Goal: Use online tool/utility: Utilize a website feature to perform a specific function

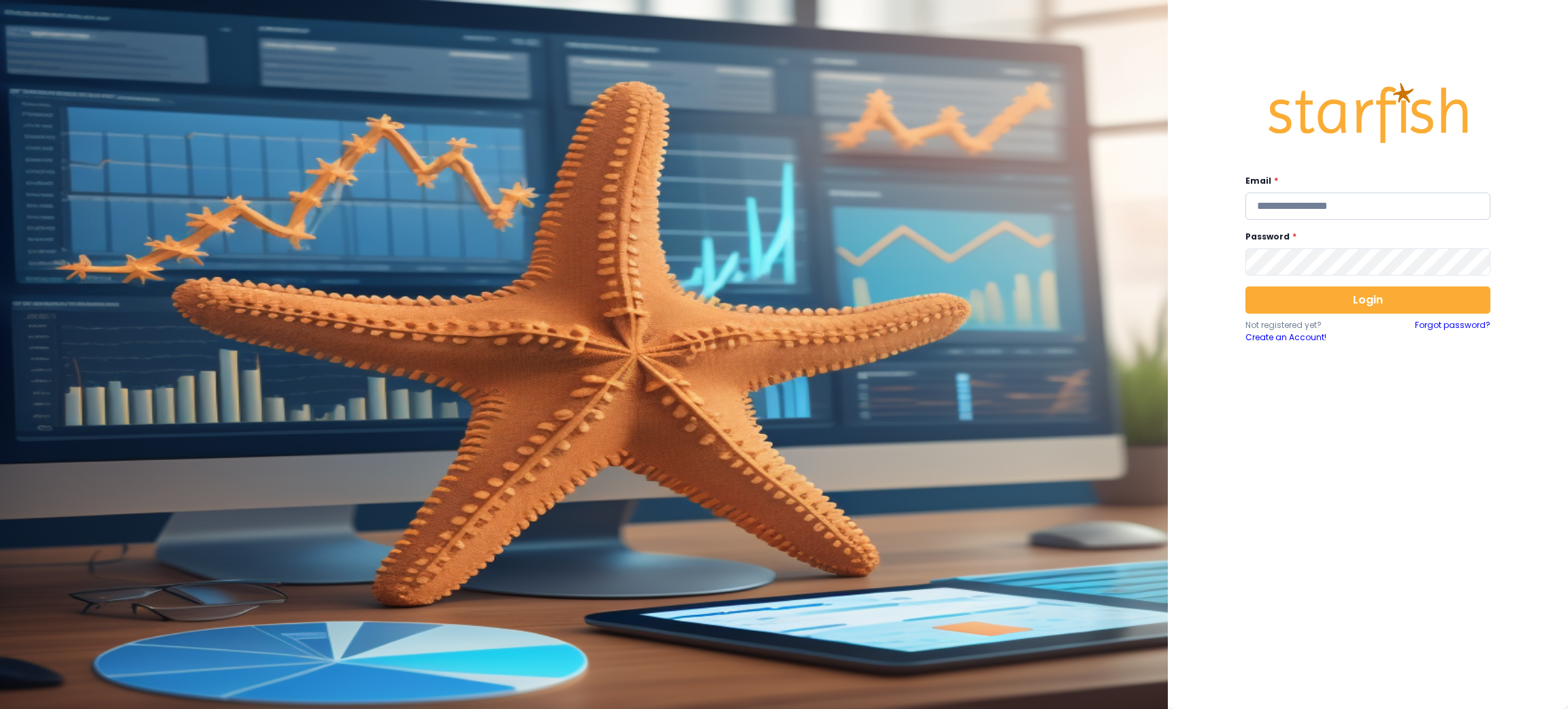
click at [1419, 202] on input "email" at bounding box center [1368, 206] width 245 height 27
type input "**********"
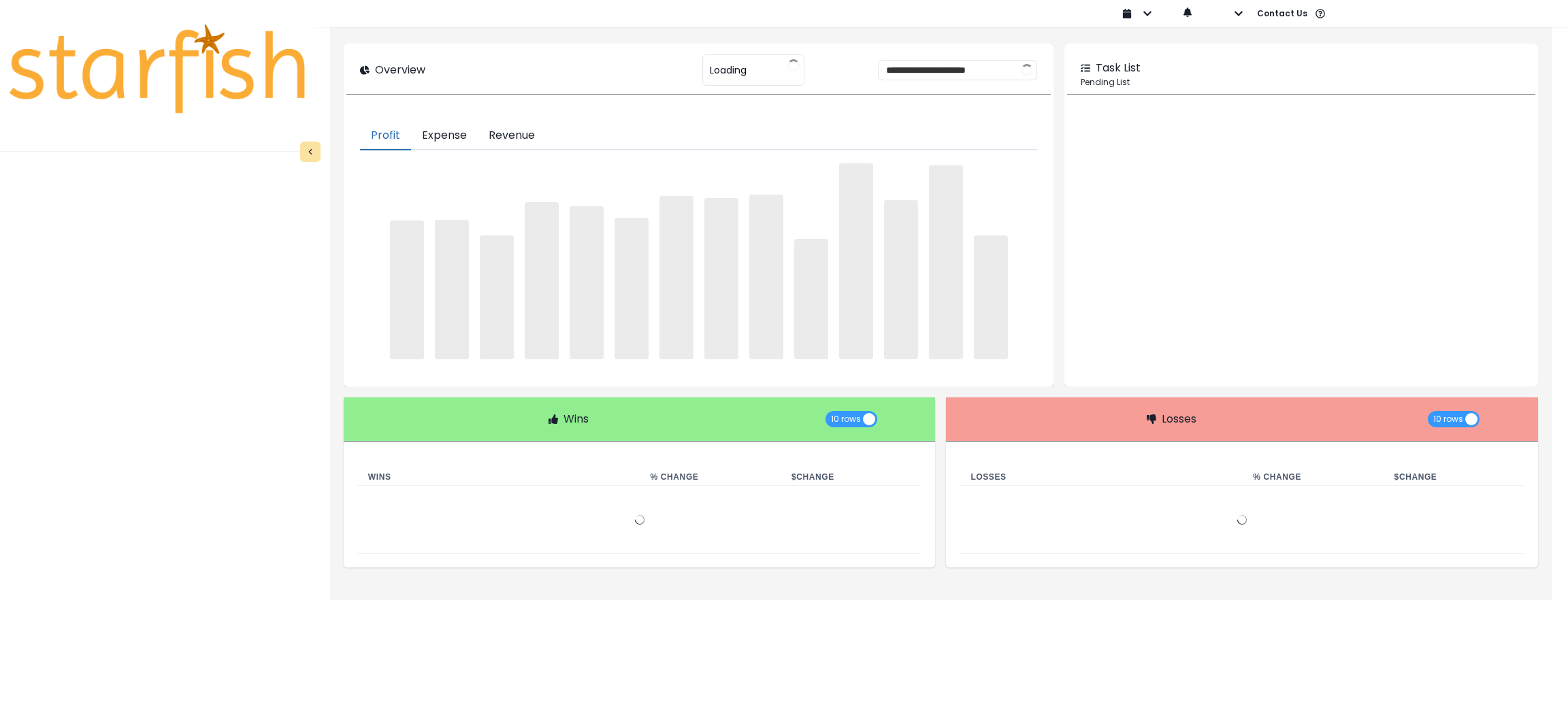
type input "********"
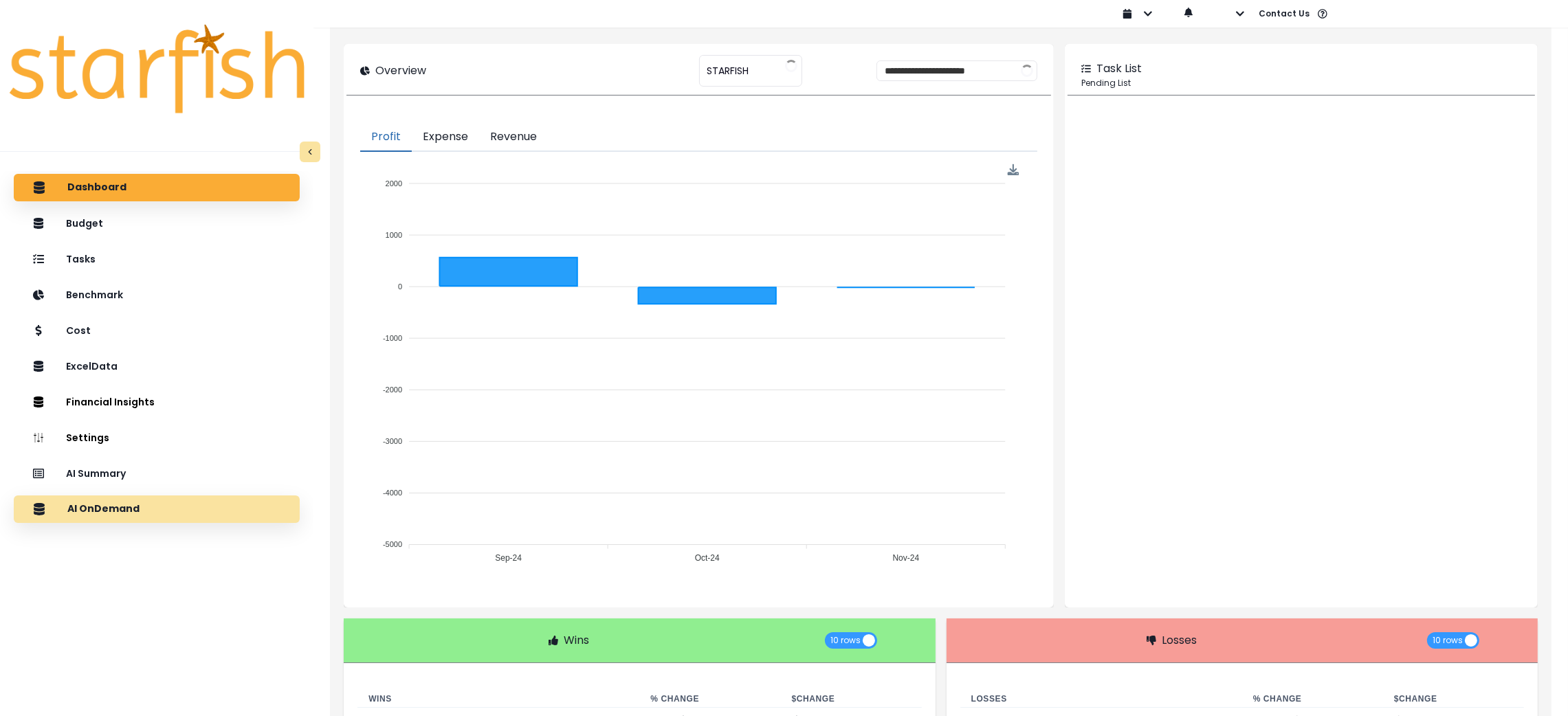
click at [135, 507] on div "AI OnDemand" at bounding box center [156, 510] width 264 height 29
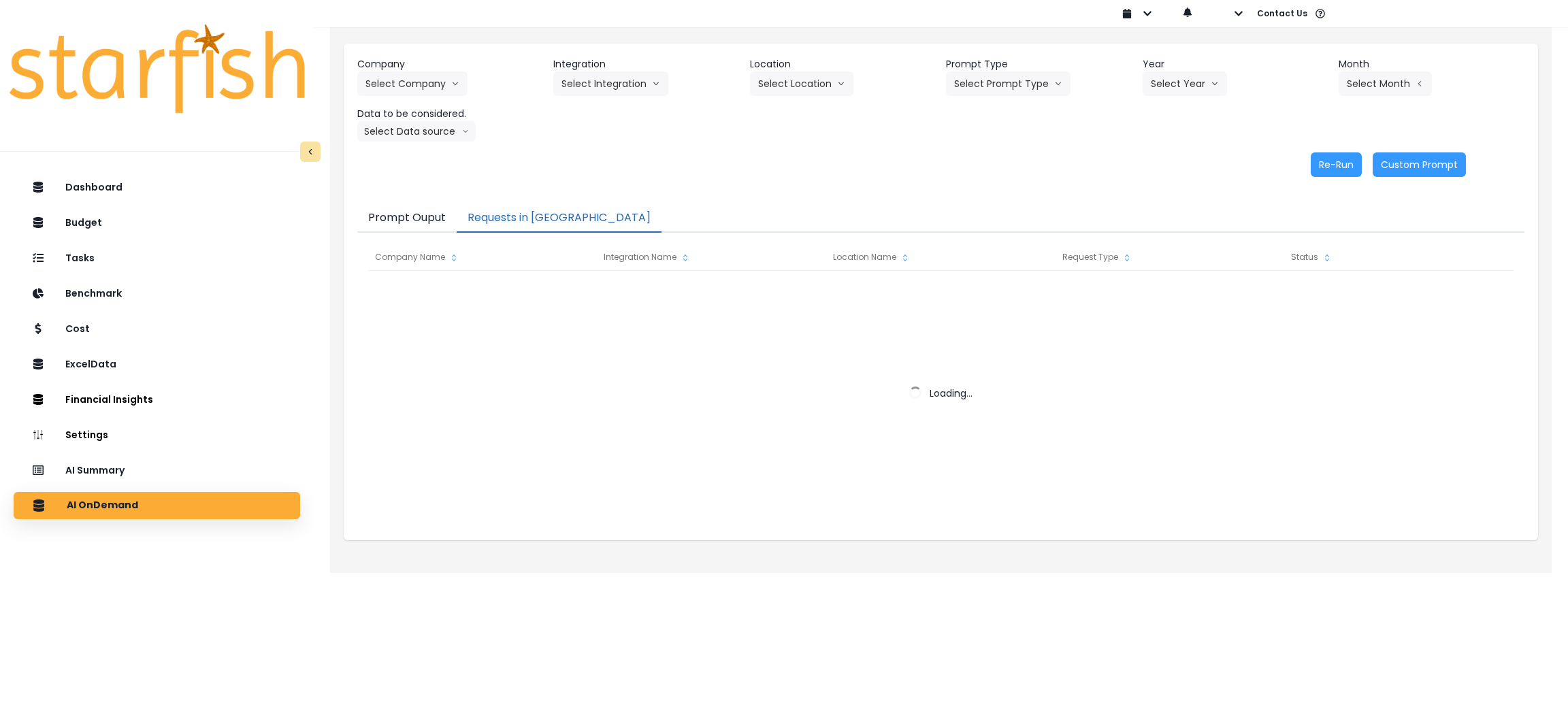
click at [500, 210] on button "Requests in Queue" at bounding box center [559, 219] width 204 height 29
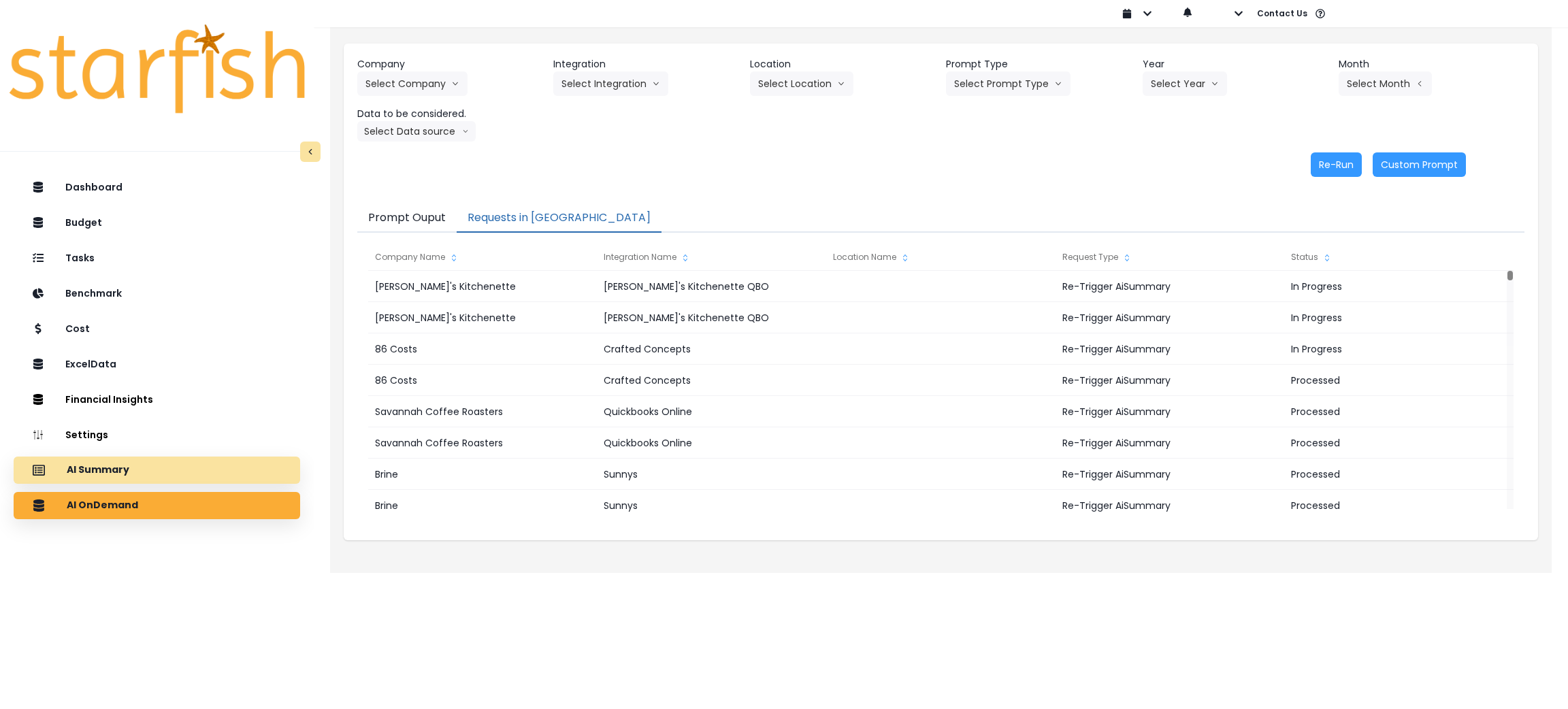
click at [136, 468] on div "AI Summary" at bounding box center [157, 470] width 265 height 29
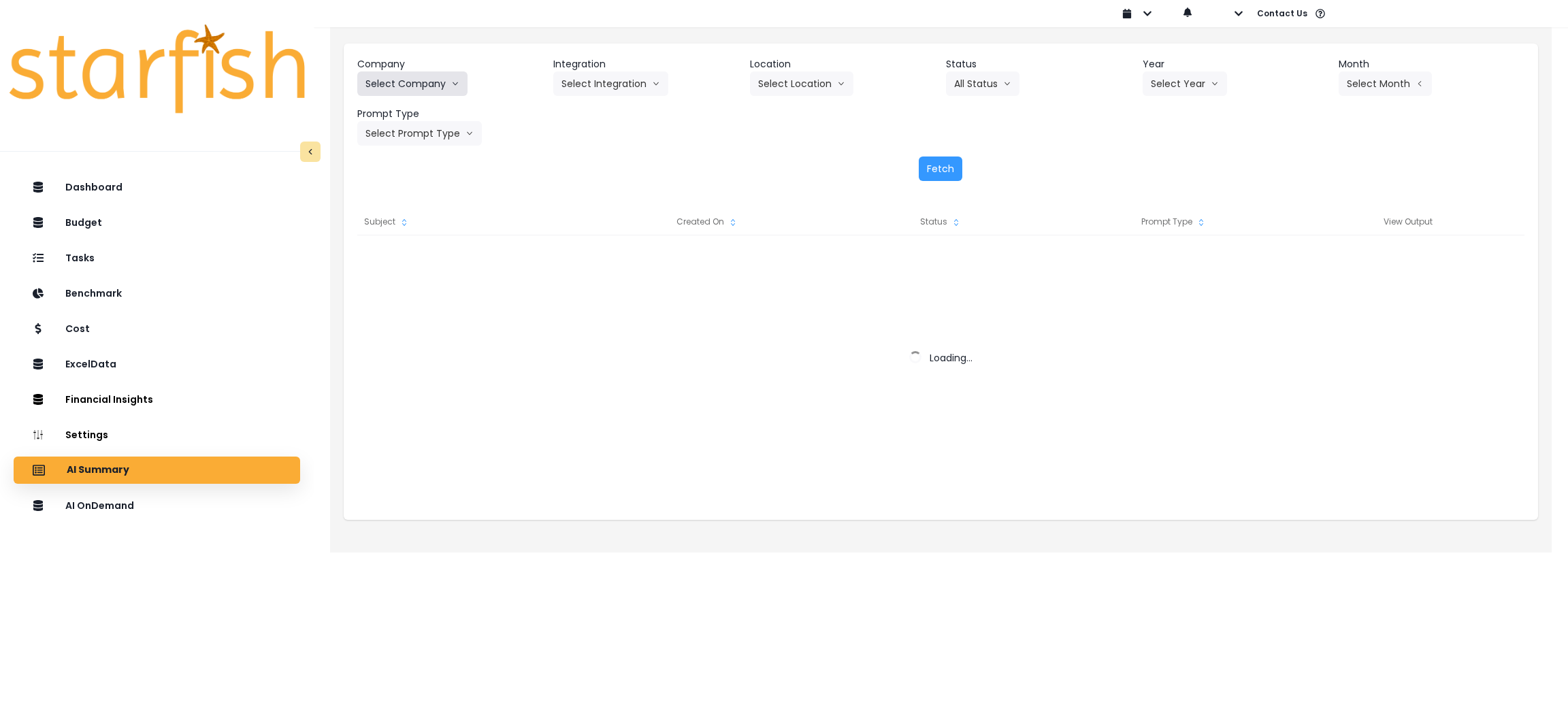
click at [435, 79] on button "Select Company" at bounding box center [413, 83] width 110 height 24
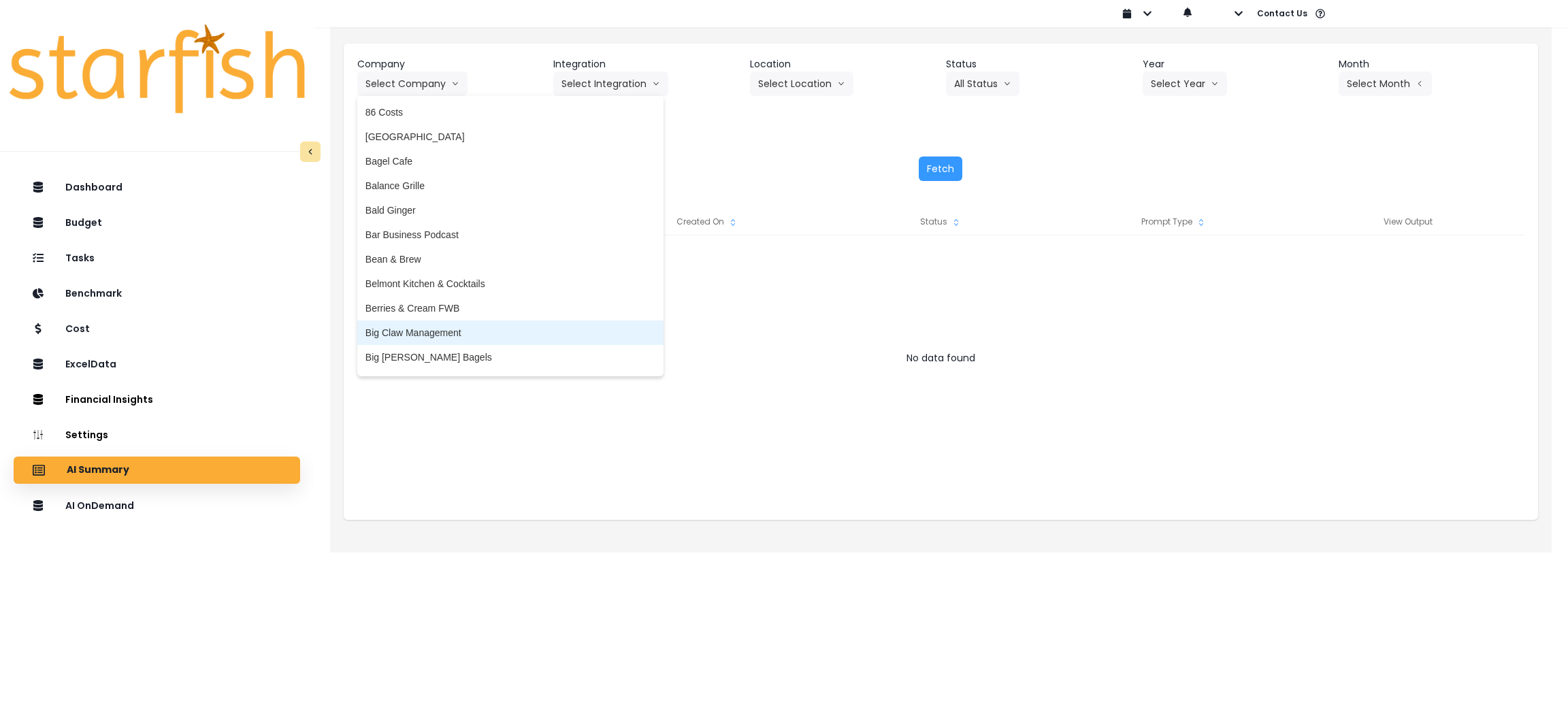
click at [418, 328] on span "Big Claw Management" at bounding box center [510, 332] width 290 height 14
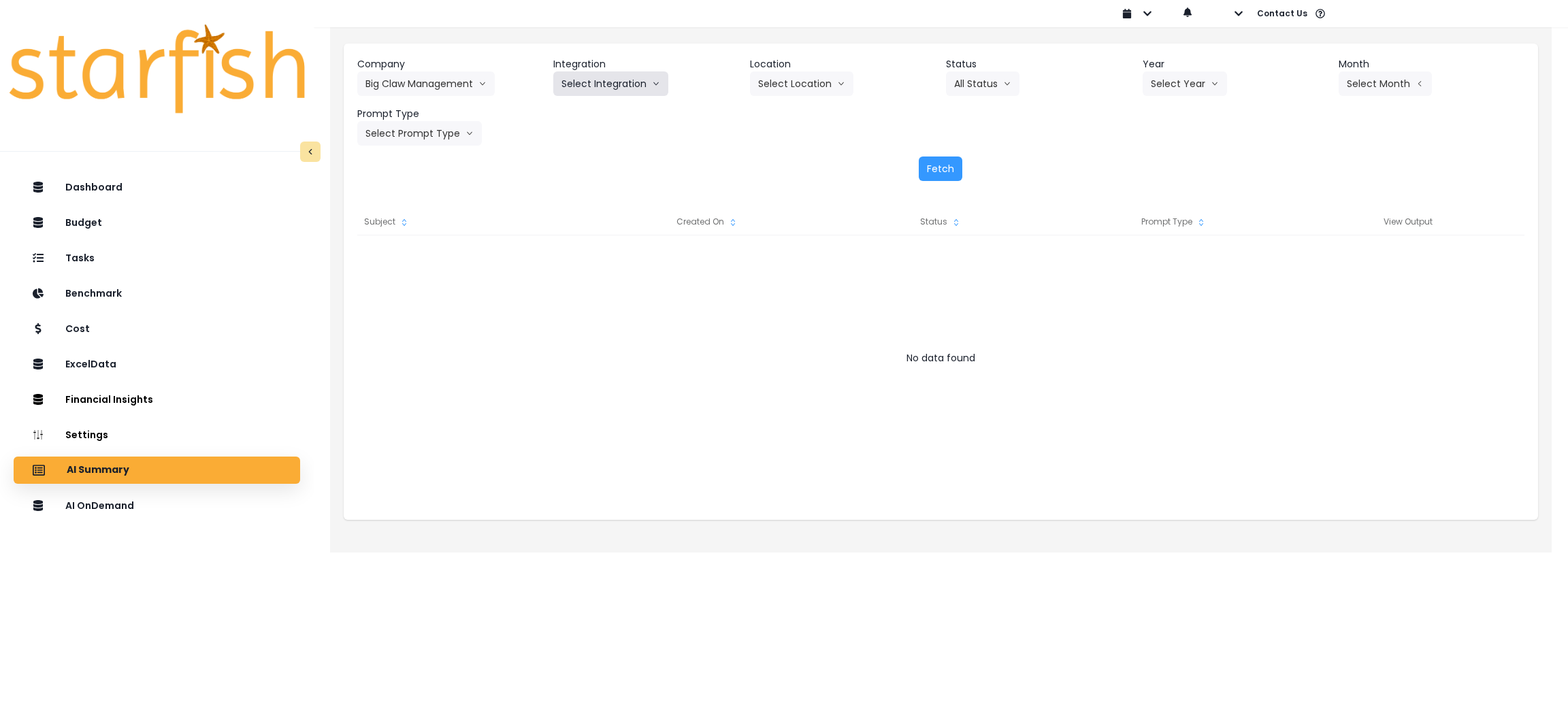
click at [603, 83] on button "Select Integration" at bounding box center [611, 83] width 115 height 24
click at [582, 108] on span "R365" at bounding box center [573, 112] width 23 height 14
click at [1177, 88] on button "Select Year" at bounding box center [1184, 83] width 84 height 24
click at [1173, 150] on li "2025" at bounding box center [1161, 161] width 37 height 24
click at [1396, 76] on button "Select Period" at bounding box center [1385, 83] width 92 height 24
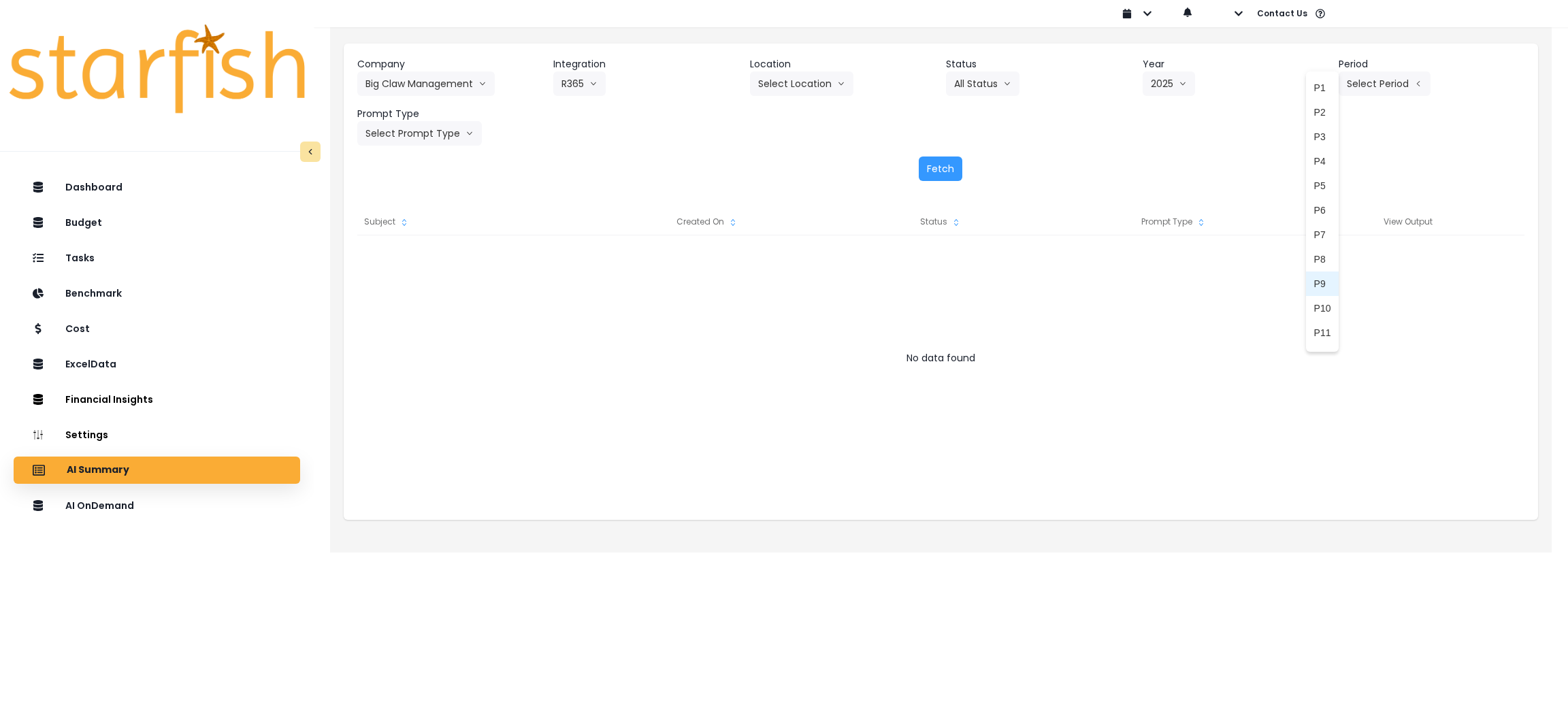
click at [1315, 283] on span "P9" at bounding box center [1323, 283] width 17 height 14
click at [431, 138] on button "Select Prompt Type" at bounding box center [420, 133] width 125 height 24
click at [423, 260] on span "Monthly Summary" at bounding box center [404, 260] width 77 height 14
click at [925, 169] on button "Fetch" at bounding box center [941, 168] width 43 height 24
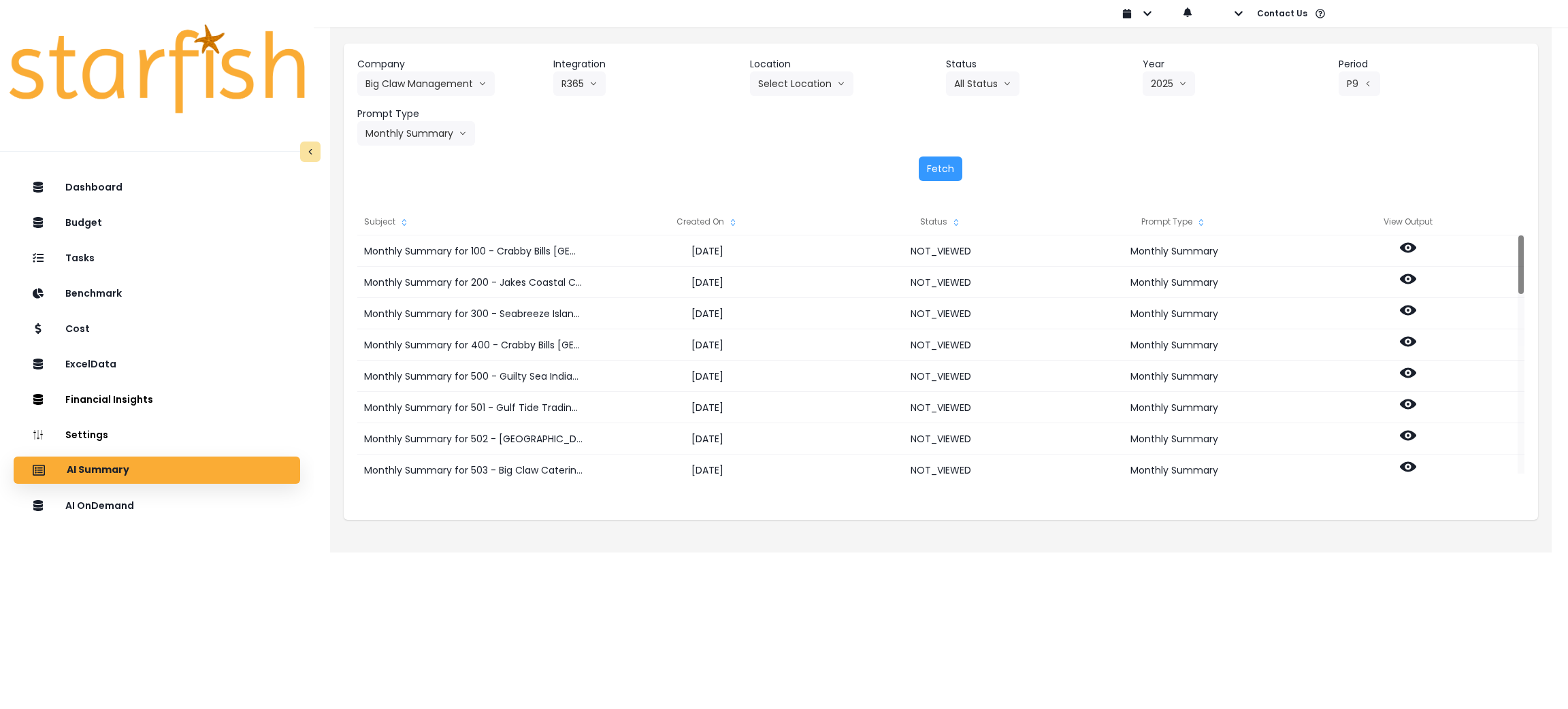
click at [790, 163] on div "Fetch" at bounding box center [941, 168] width 1167 height 24
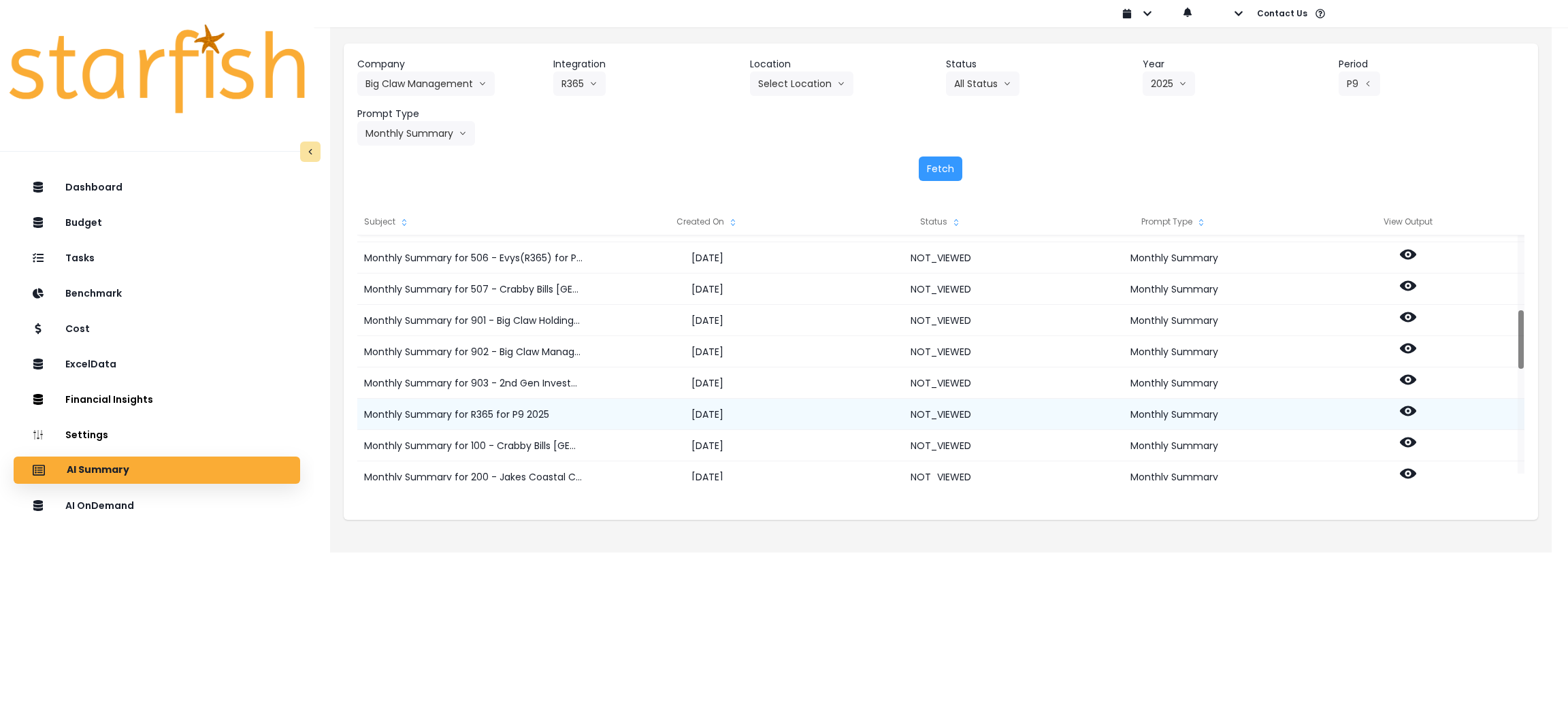
click at [1409, 411] on circle at bounding box center [1408, 411] width 3 height 3
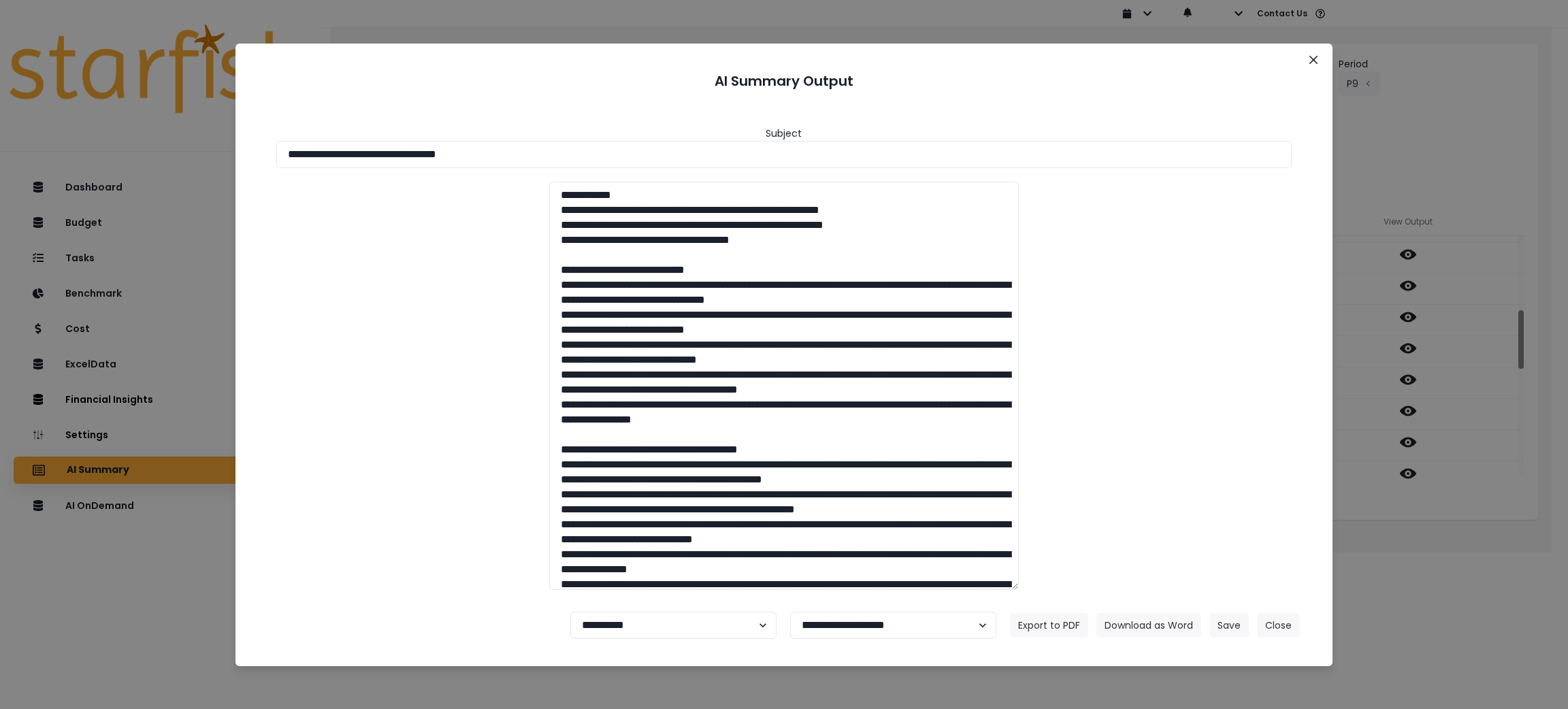
drag, startPoint x: 554, startPoint y: 146, endPoint x: 262, endPoint y: 196, distance: 296.2
click at [0, 114] on div "**********" at bounding box center [784, 354] width 1568 height 709
click at [1145, 619] on button "Download as Word" at bounding box center [1149, 625] width 105 height 24
drag, startPoint x: 1512, startPoint y: 493, endPoint x: 1502, endPoint y: 485, distance: 12.8
click at [1510, 493] on div "**********" at bounding box center [784, 354] width 1568 height 709
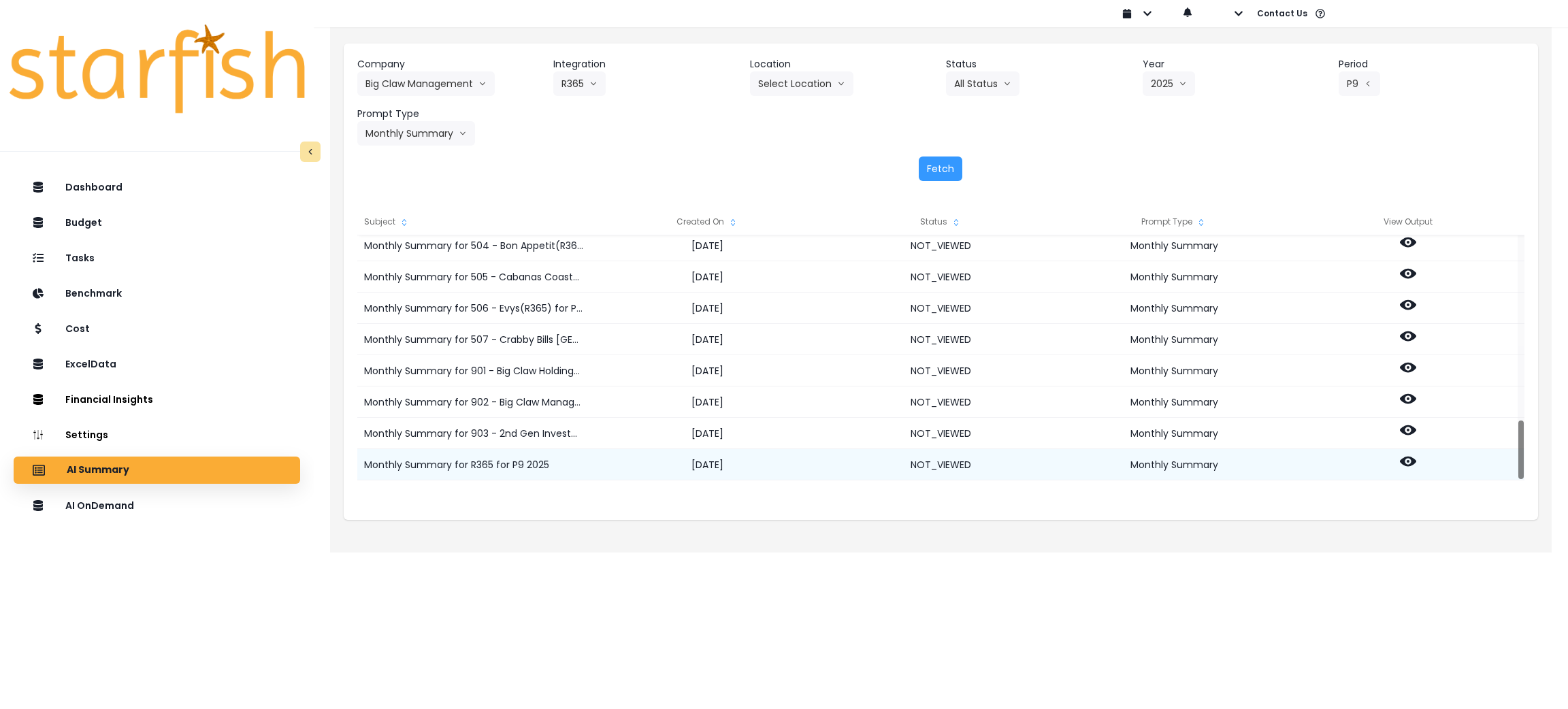
click at [1406, 460] on icon at bounding box center [1409, 461] width 16 height 16
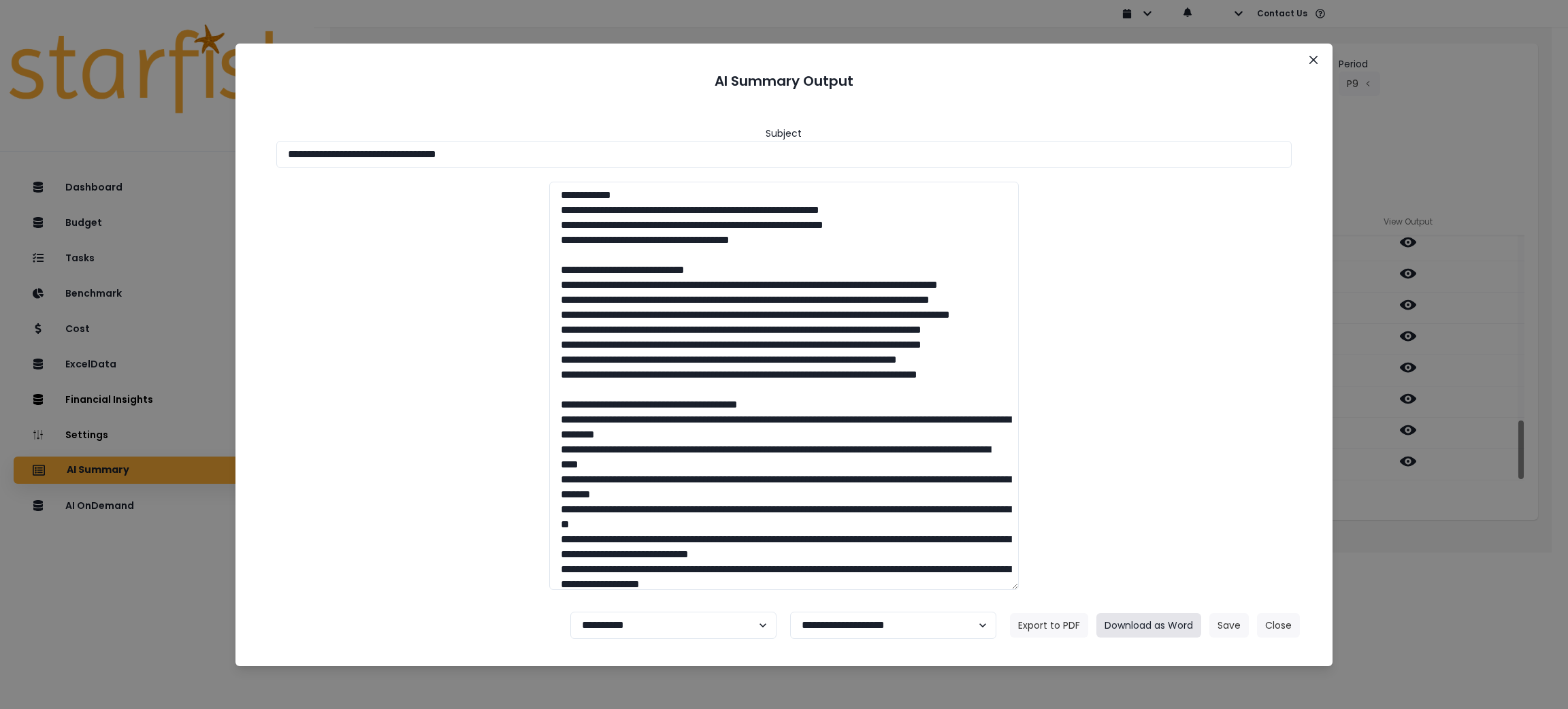
click at [1150, 614] on button "Download as Word" at bounding box center [1149, 625] width 105 height 24
click at [1296, 629] on button "Close" at bounding box center [1278, 625] width 43 height 24
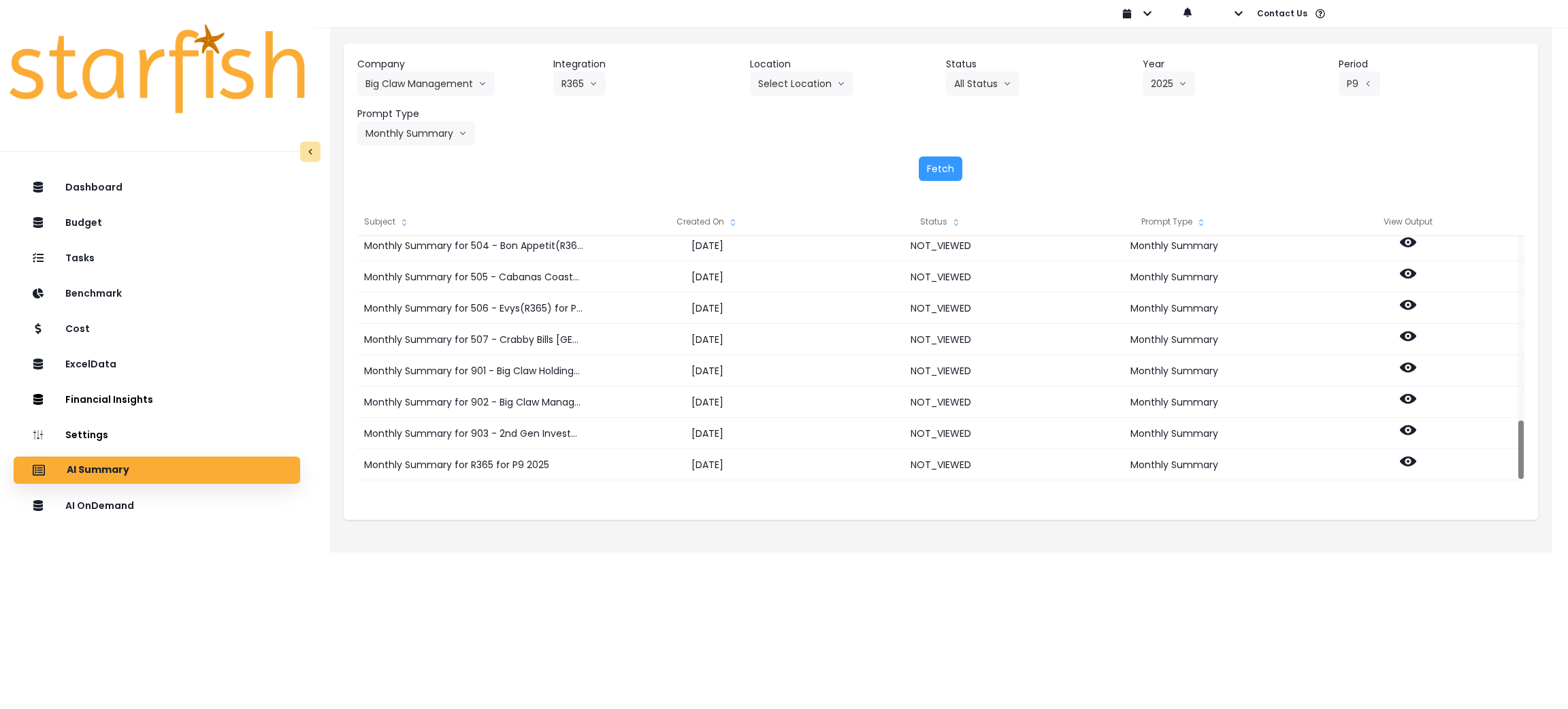
click at [782, 67] on header "Location" at bounding box center [842, 64] width 185 height 14
click at [779, 80] on button "Select Location" at bounding box center [802, 83] width 103 height 24
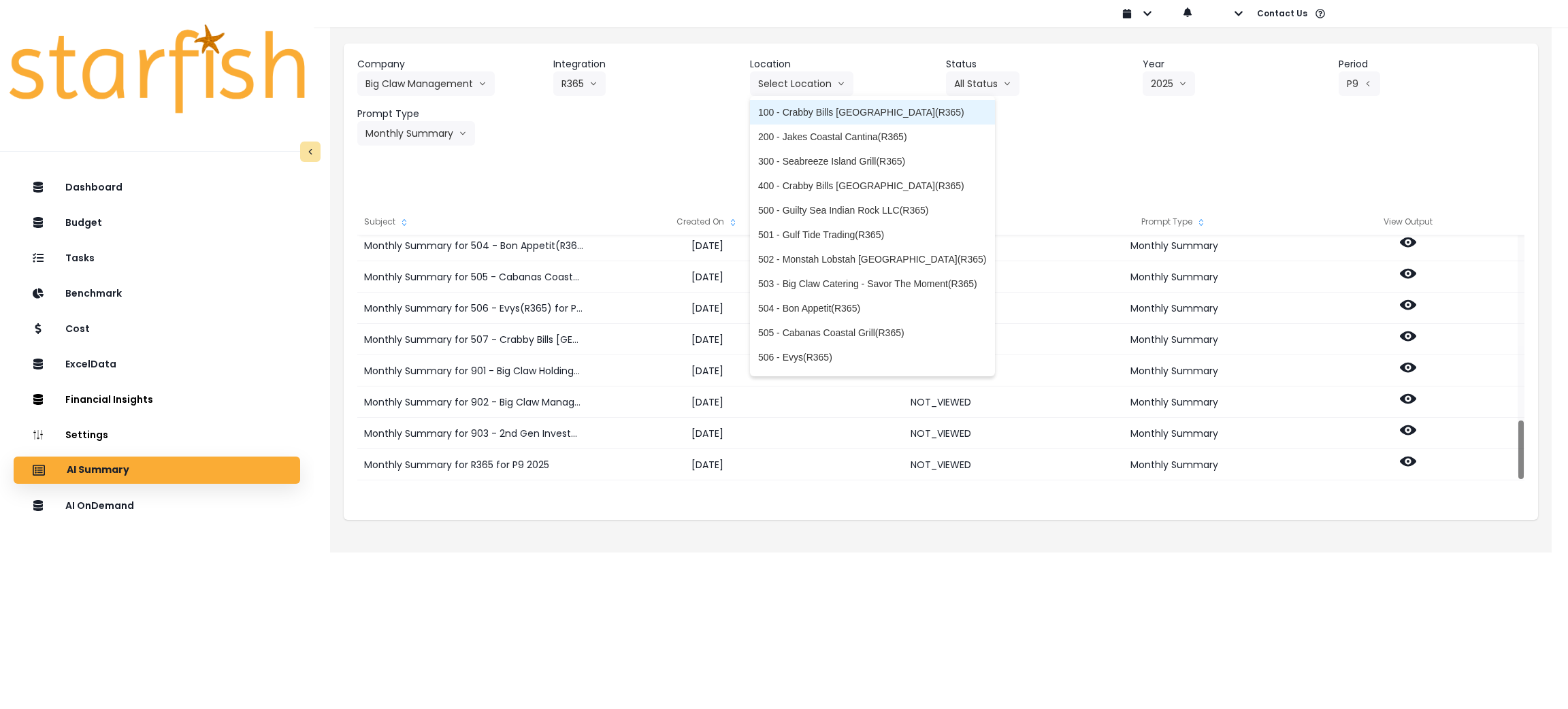
click at [787, 118] on span "100 - Crabby Bills Indian Rocks Beach(R365)" at bounding box center [872, 112] width 229 height 14
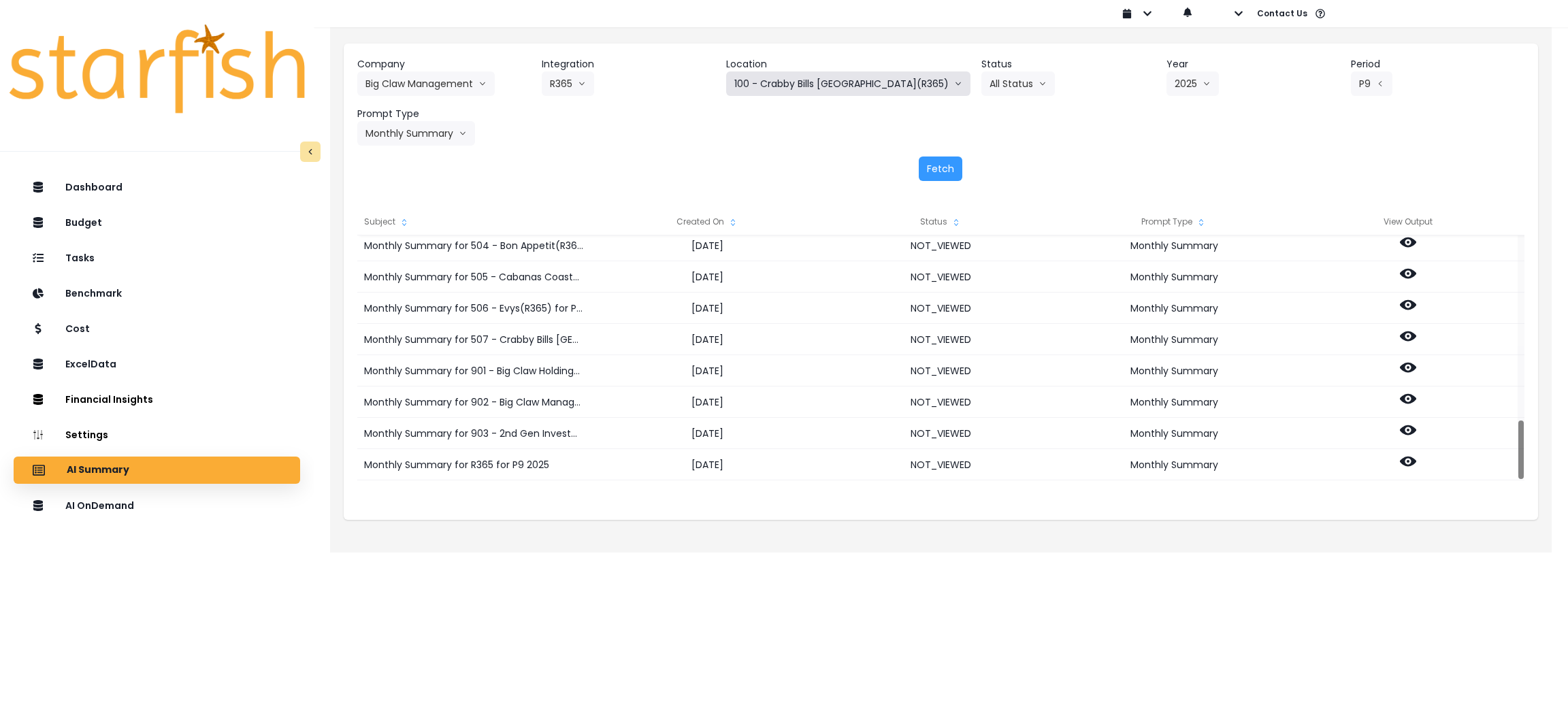
click at [798, 81] on button "100 - Crabby Bills Indian Rocks Beach(R365)" at bounding box center [849, 83] width 244 height 24
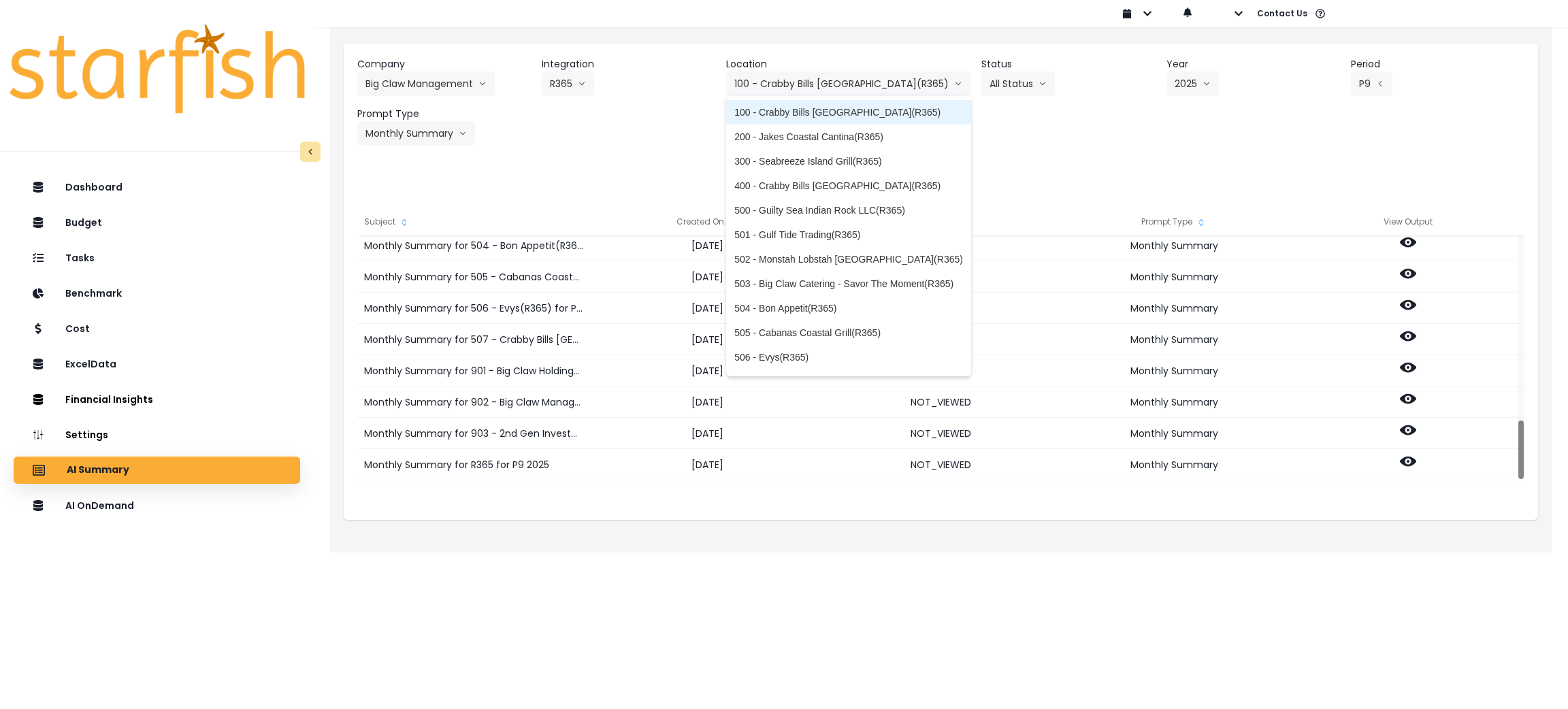
click at [807, 119] on li "100 - Crabby Bills Indian Rocks Beach(R365)" at bounding box center [849, 112] width 245 height 24
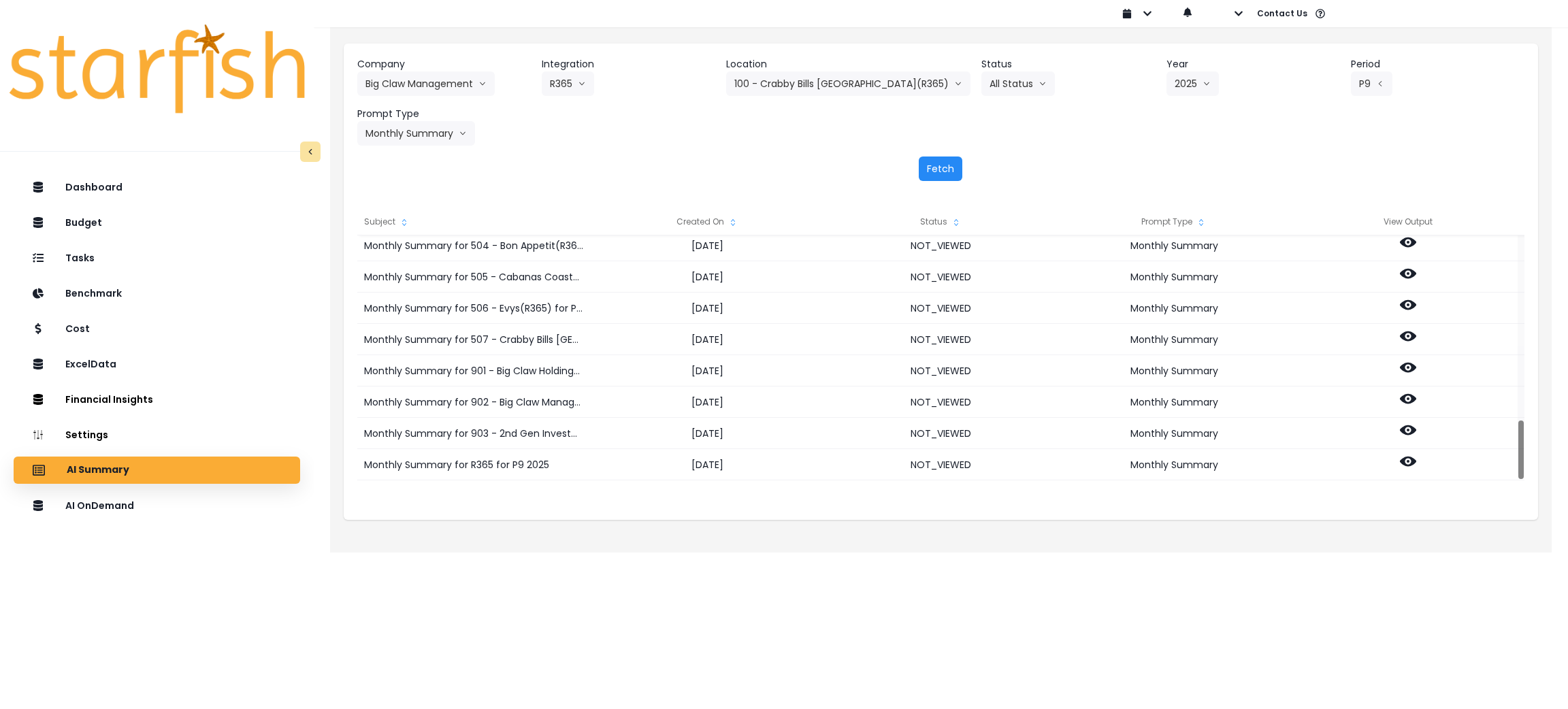
click at [934, 169] on button "Fetch" at bounding box center [941, 168] width 43 height 24
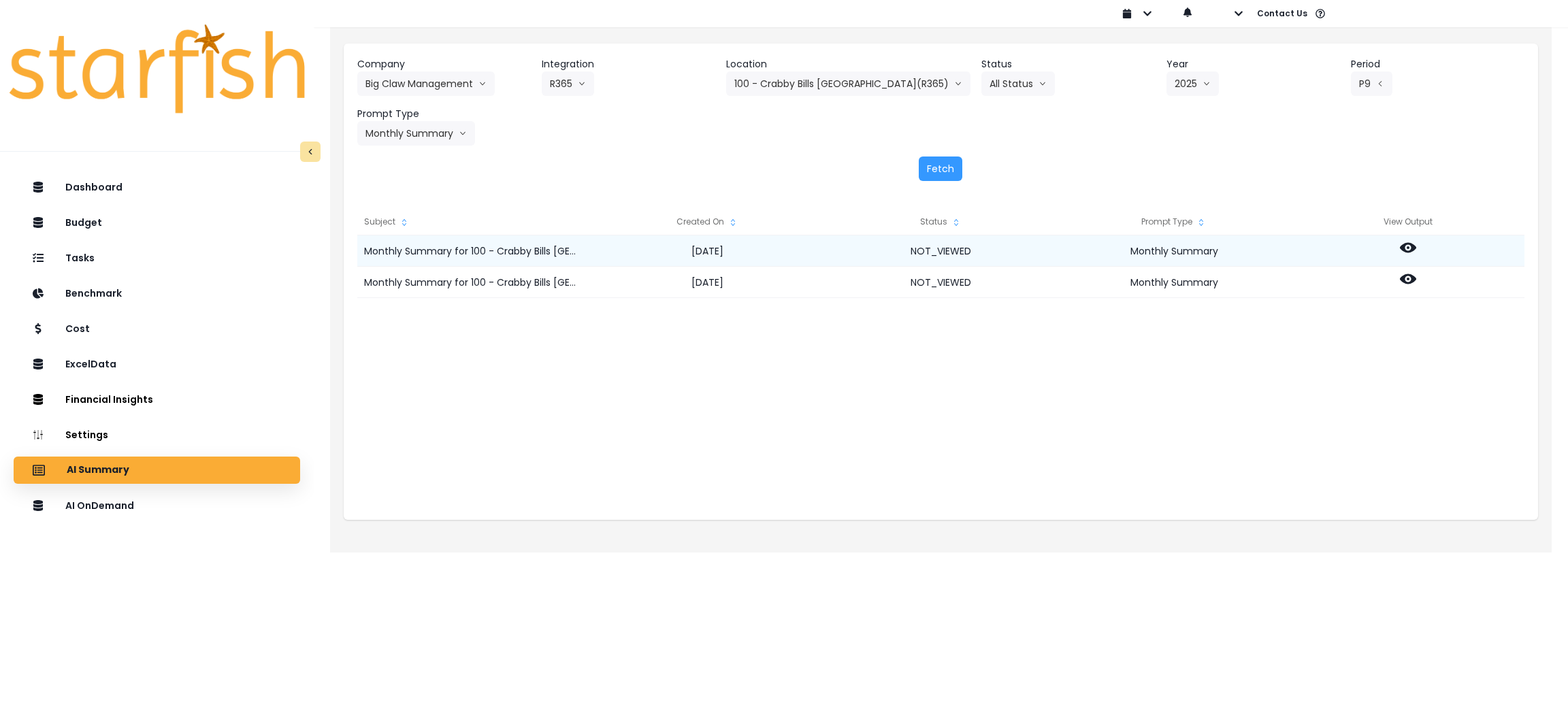
click at [1414, 245] on icon at bounding box center [1409, 248] width 16 height 10
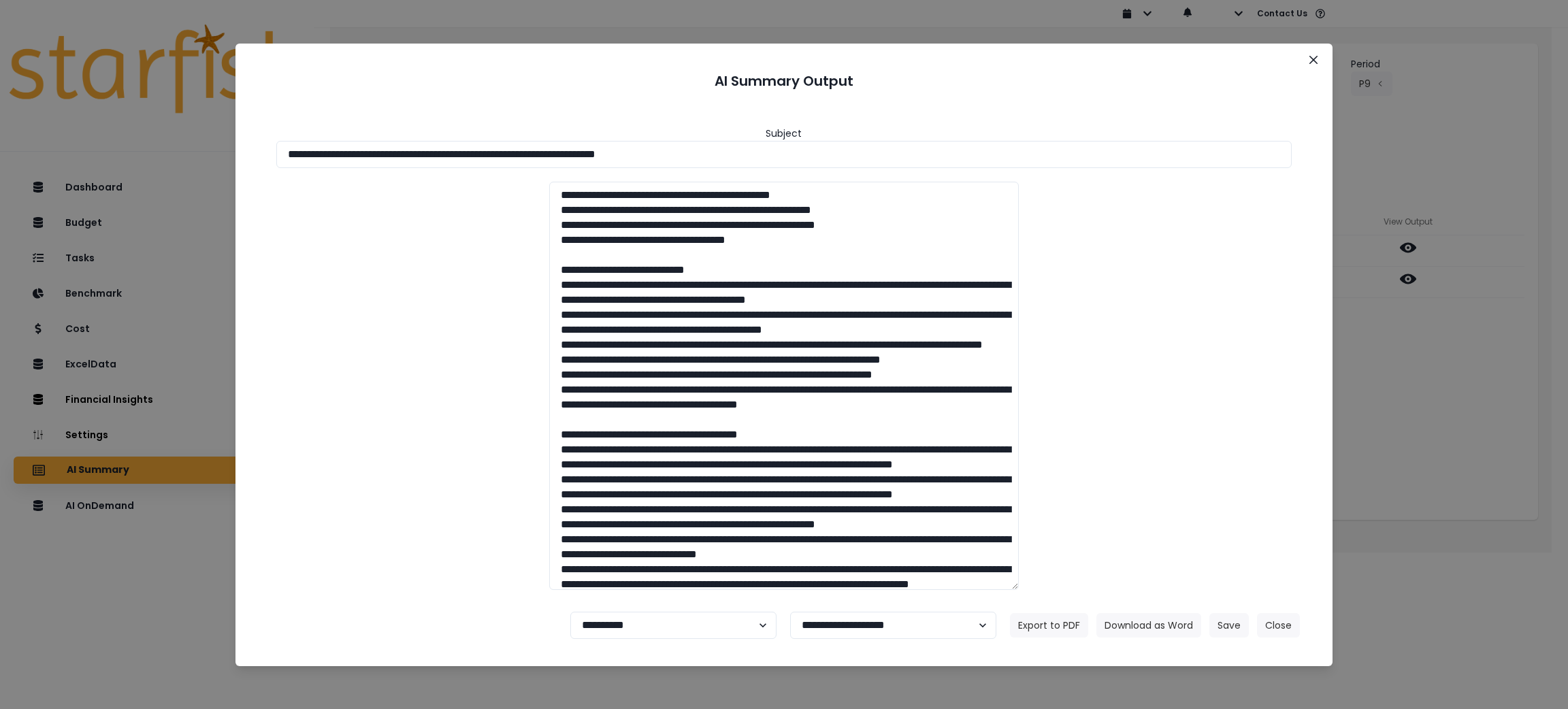
drag, startPoint x: 770, startPoint y: 148, endPoint x: 0, endPoint y: 148, distance: 770.0
click at [0, 148] on div "**********" at bounding box center [784, 354] width 1568 height 709
click at [1145, 624] on button "Download as Word" at bounding box center [1149, 625] width 105 height 24
drag, startPoint x: 1469, startPoint y: 364, endPoint x: 1419, endPoint y: 310, distance: 73.6
click at [1469, 364] on div "**********" at bounding box center [784, 354] width 1568 height 709
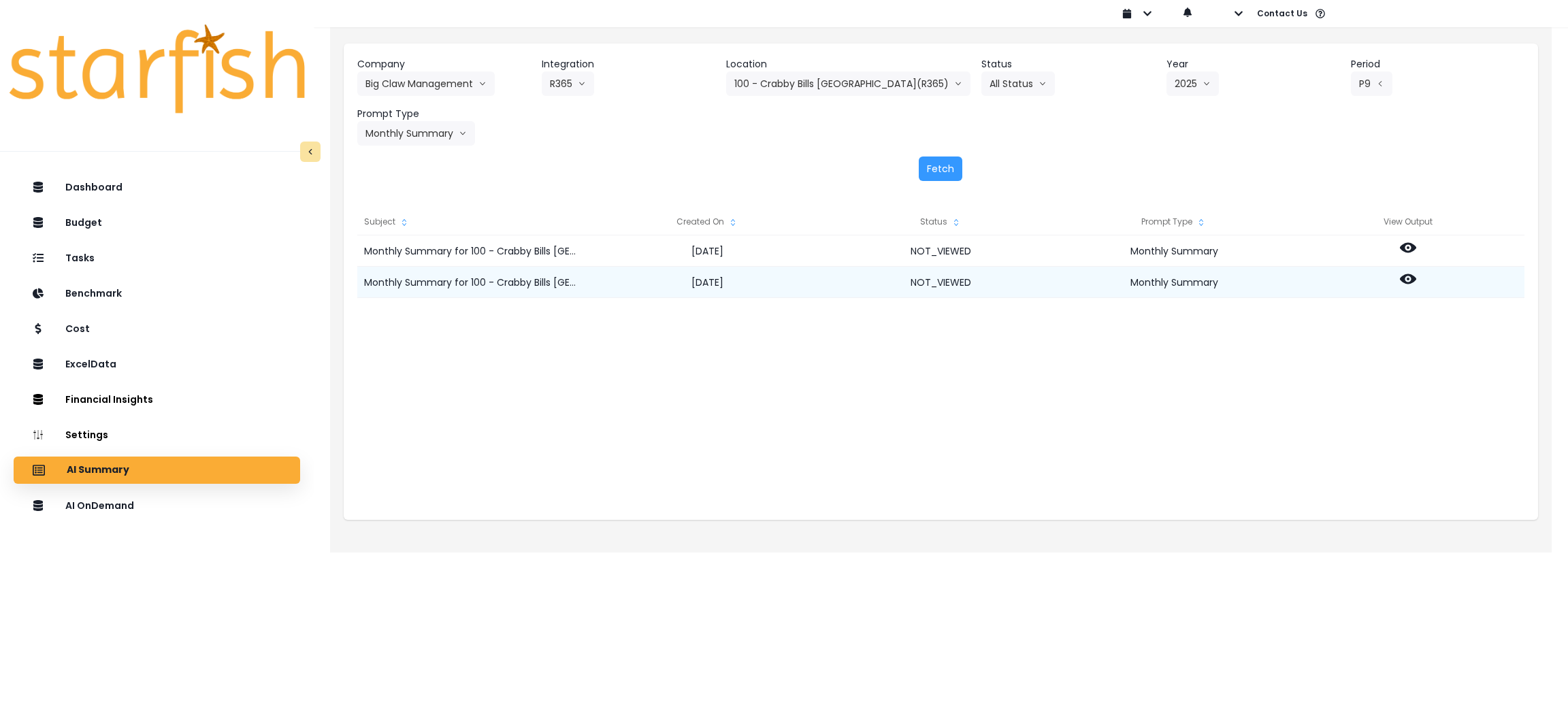
click at [1412, 273] on icon at bounding box center [1409, 279] width 16 height 16
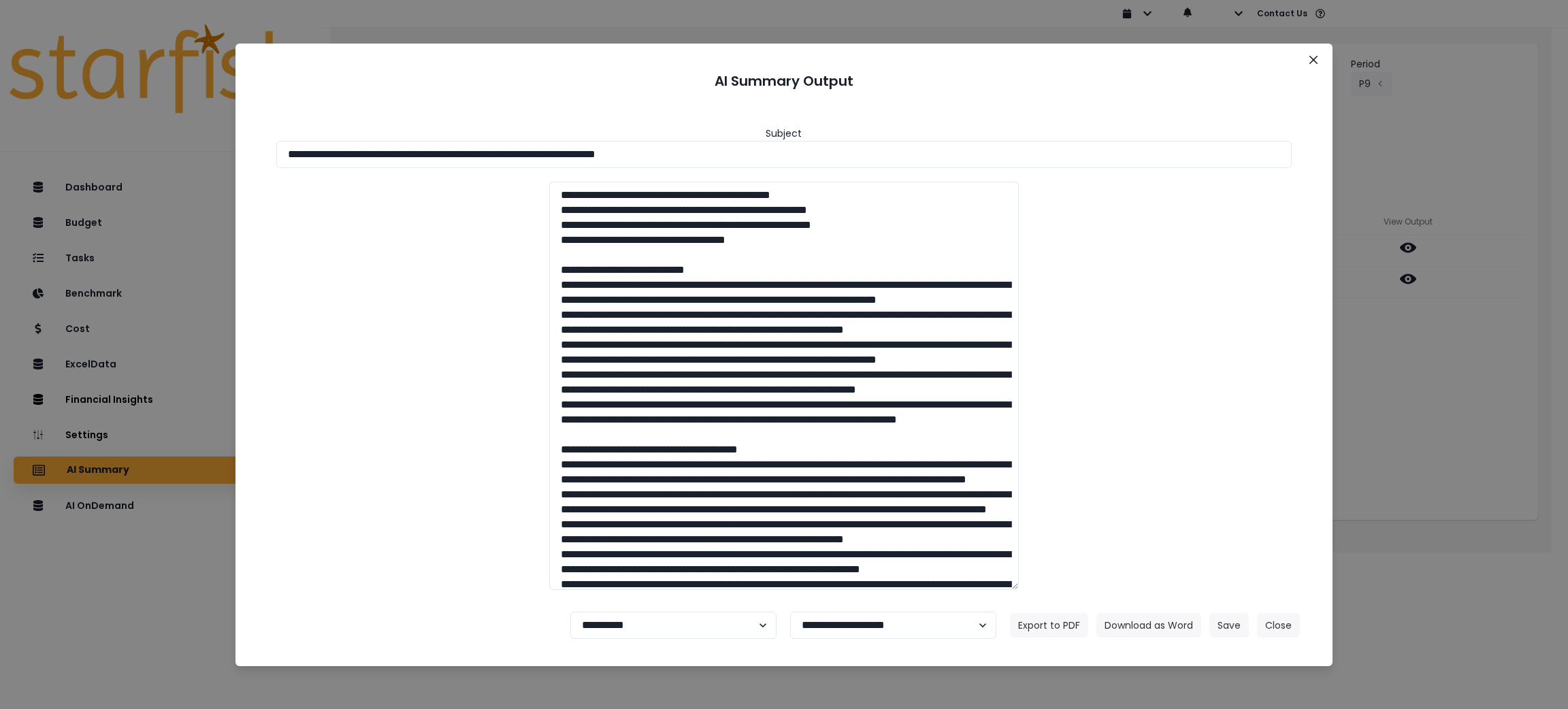
drag, startPoint x: 720, startPoint y: 157, endPoint x: 0, endPoint y: 147, distance: 720.1
click at [0, 147] on div "**********" at bounding box center [784, 354] width 1568 height 709
click at [1130, 623] on button "Download as Word" at bounding box center [1149, 625] width 105 height 24
click at [1277, 616] on button "Close" at bounding box center [1278, 625] width 43 height 24
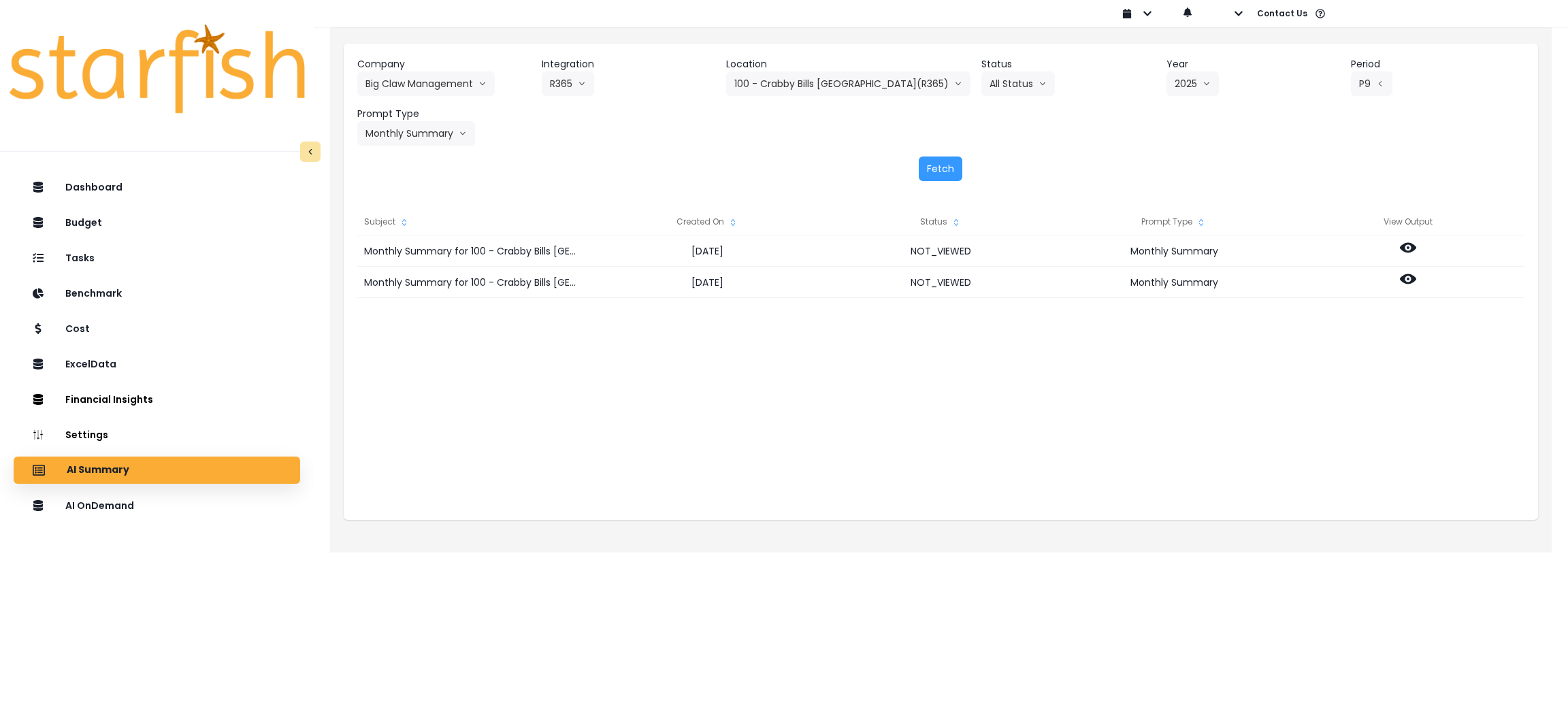
click at [794, 98] on div "Company Big Claw Management 86 Costs Asti Bagel Cafe Balance Grille Bald Ginger…" at bounding box center [941, 101] width 1167 height 89
click at [794, 91] on button "100 - Crabby Bills Indian Rocks Beach(R365)" at bounding box center [849, 83] width 244 height 24
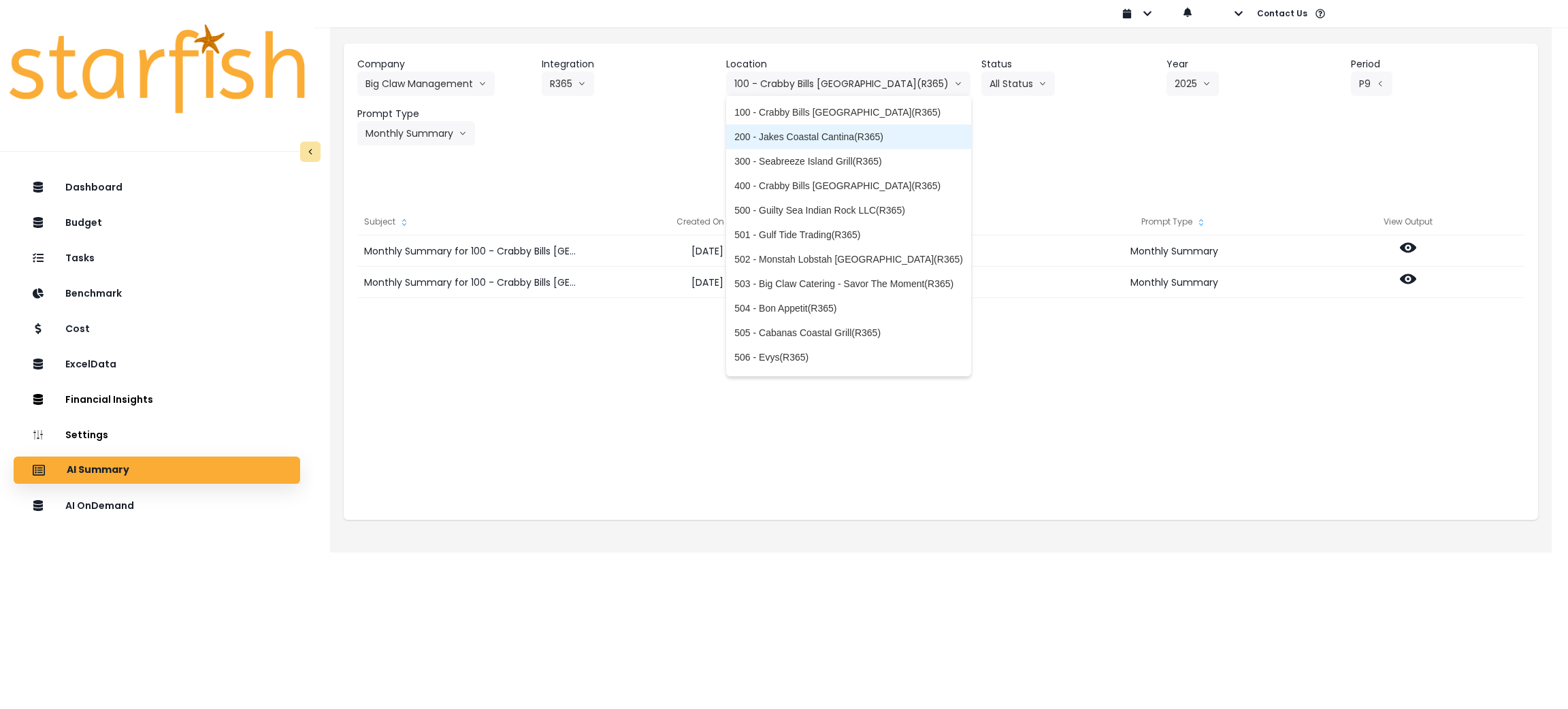
click at [793, 132] on span "200 - Jakes Coastal Cantina(R365)" at bounding box center [849, 137] width 229 height 14
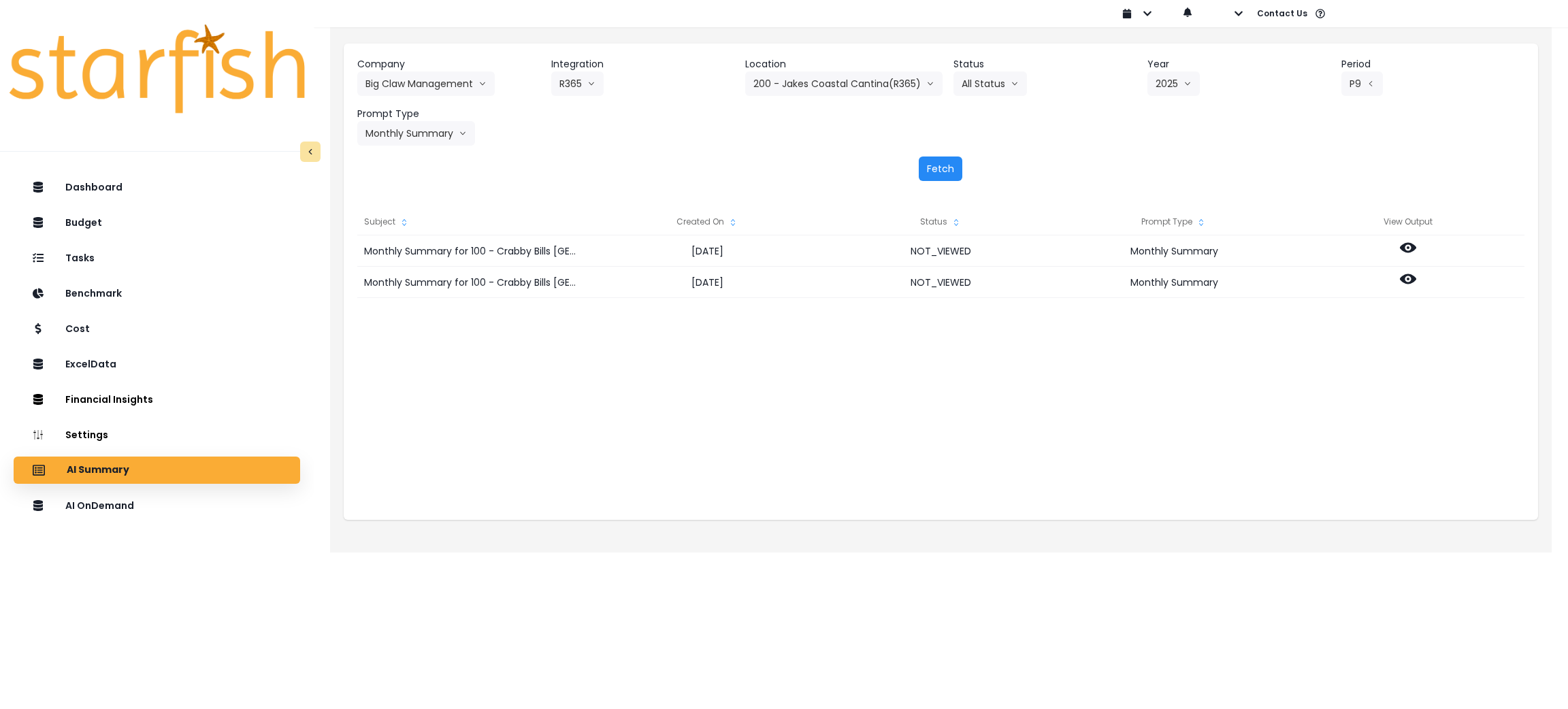
click at [941, 171] on button "Fetch" at bounding box center [941, 168] width 43 height 24
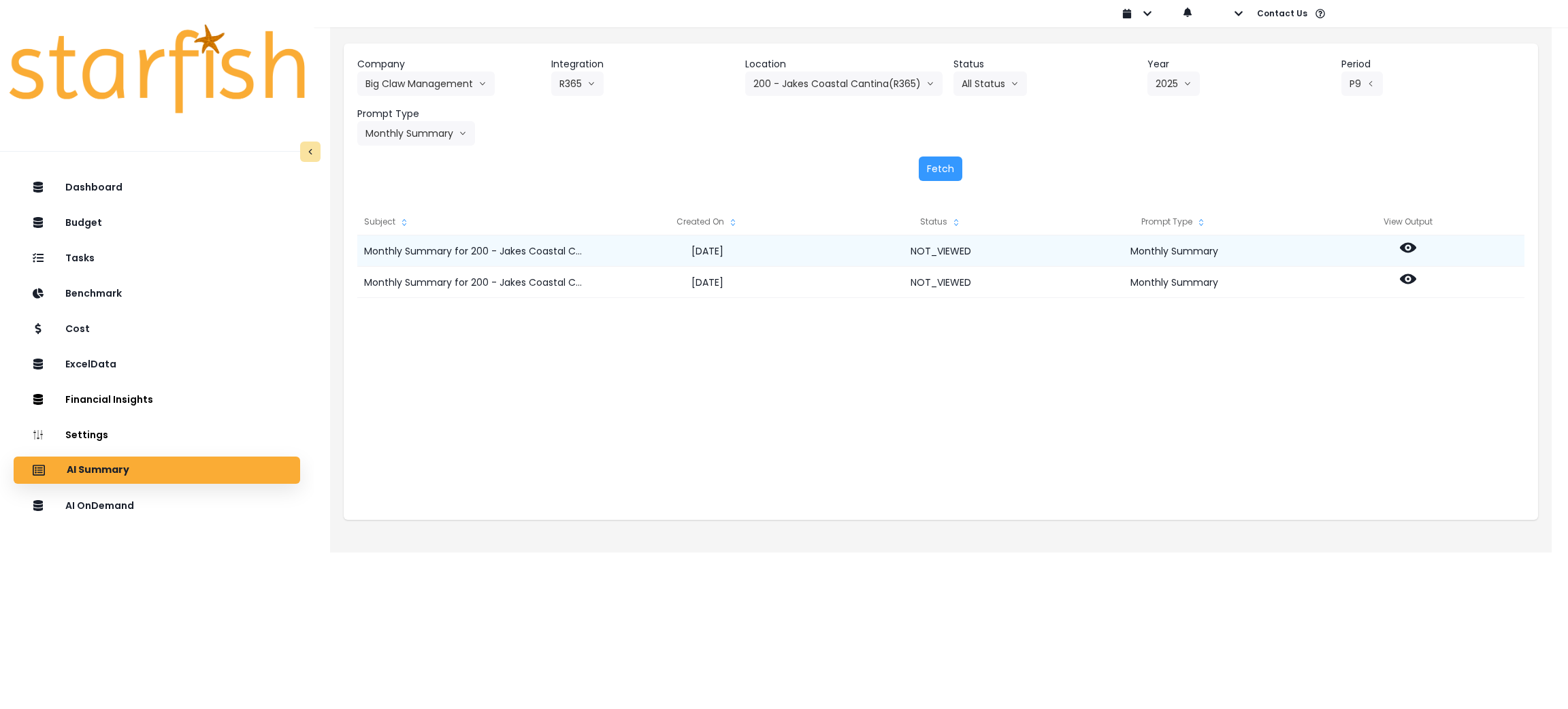
click at [1411, 243] on icon at bounding box center [1409, 248] width 16 height 16
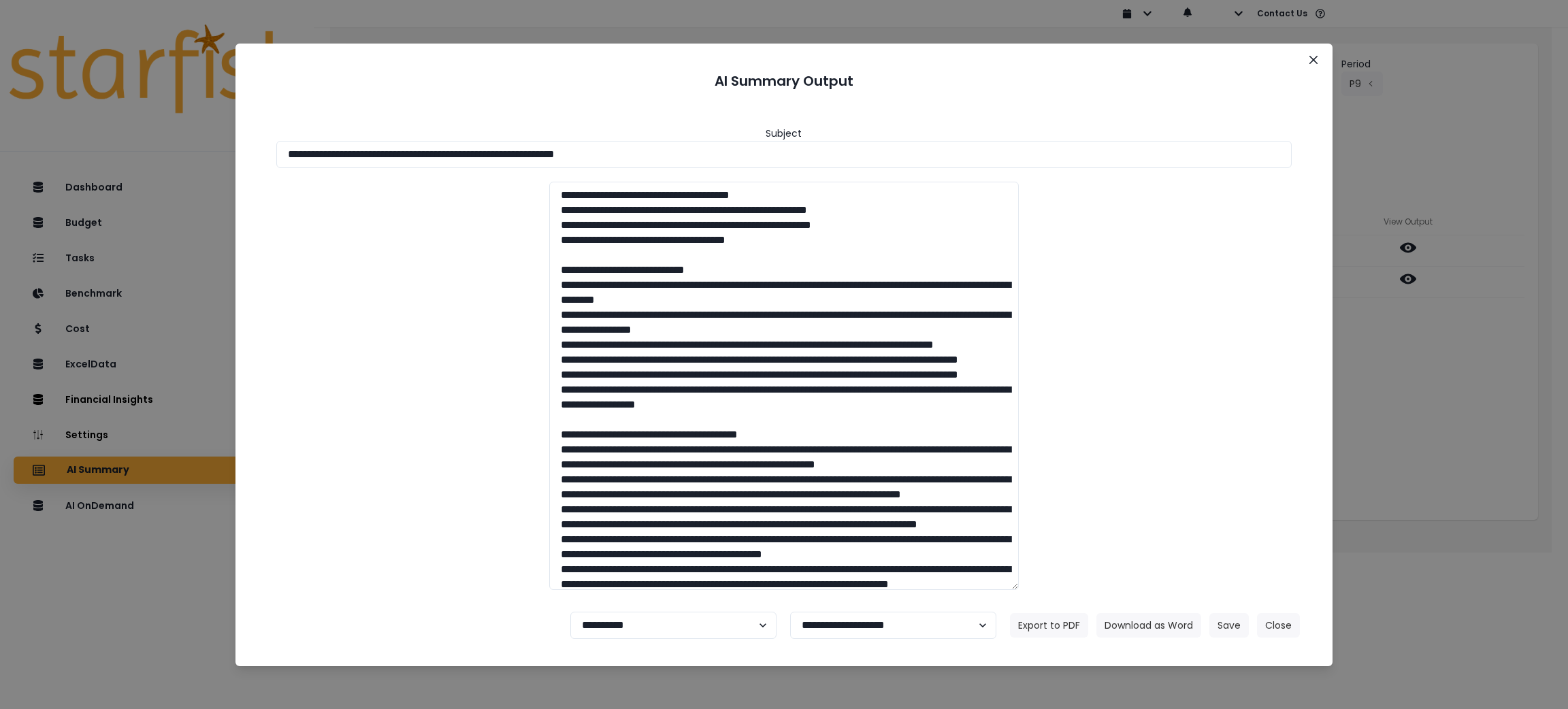
drag, startPoint x: 718, startPoint y: 148, endPoint x: 227, endPoint y: 175, distance: 491.7
click at [105, 149] on div "**********" at bounding box center [784, 354] width 1568 height 709
click at [1146, 623] on button "Download as Word" at bounding box center [1149, 625] width 105 height 24
click at [1444, 113] on div "**********" at bounding box center [784, 354] width 1568 height 709
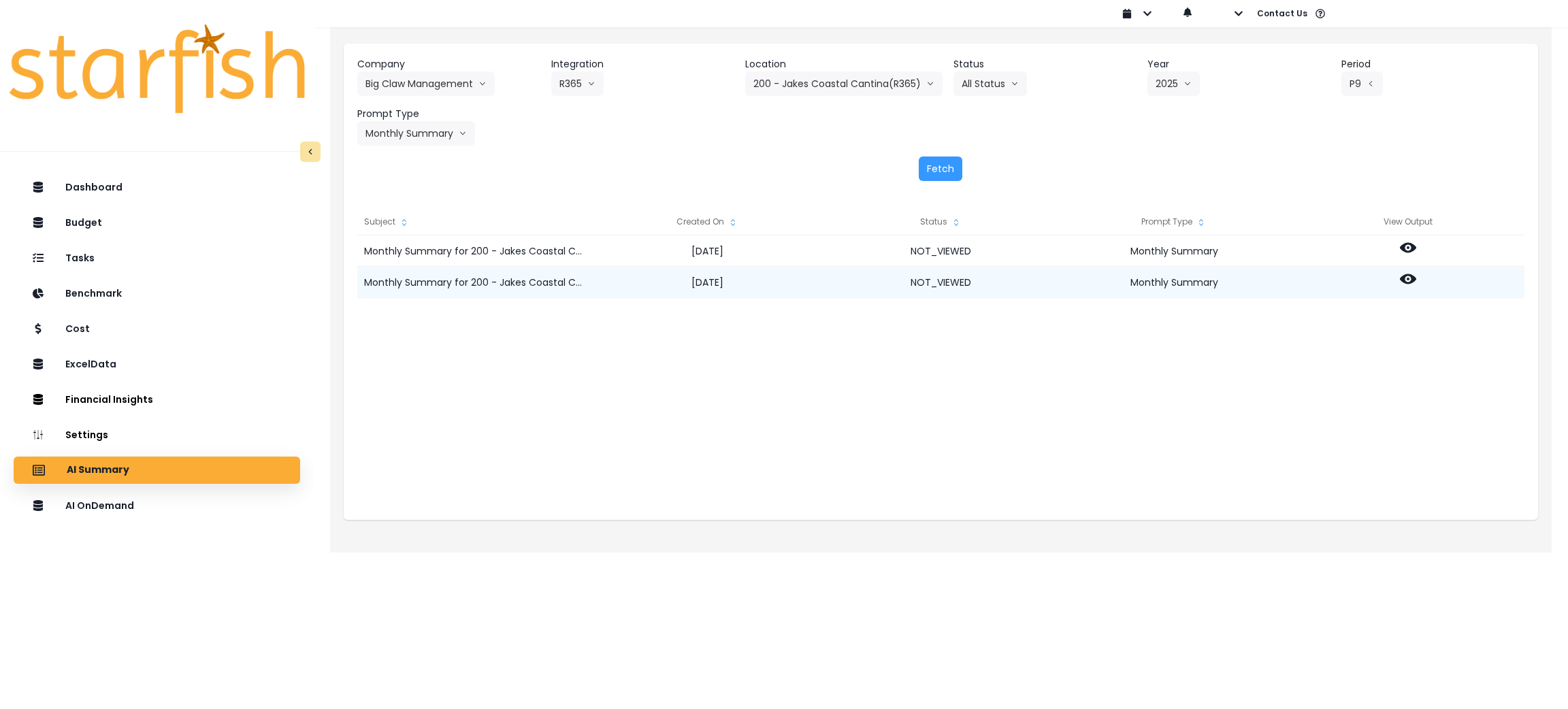
click at [1402, 279] on icon at bounding box center [1409, 279] width 16 height 10
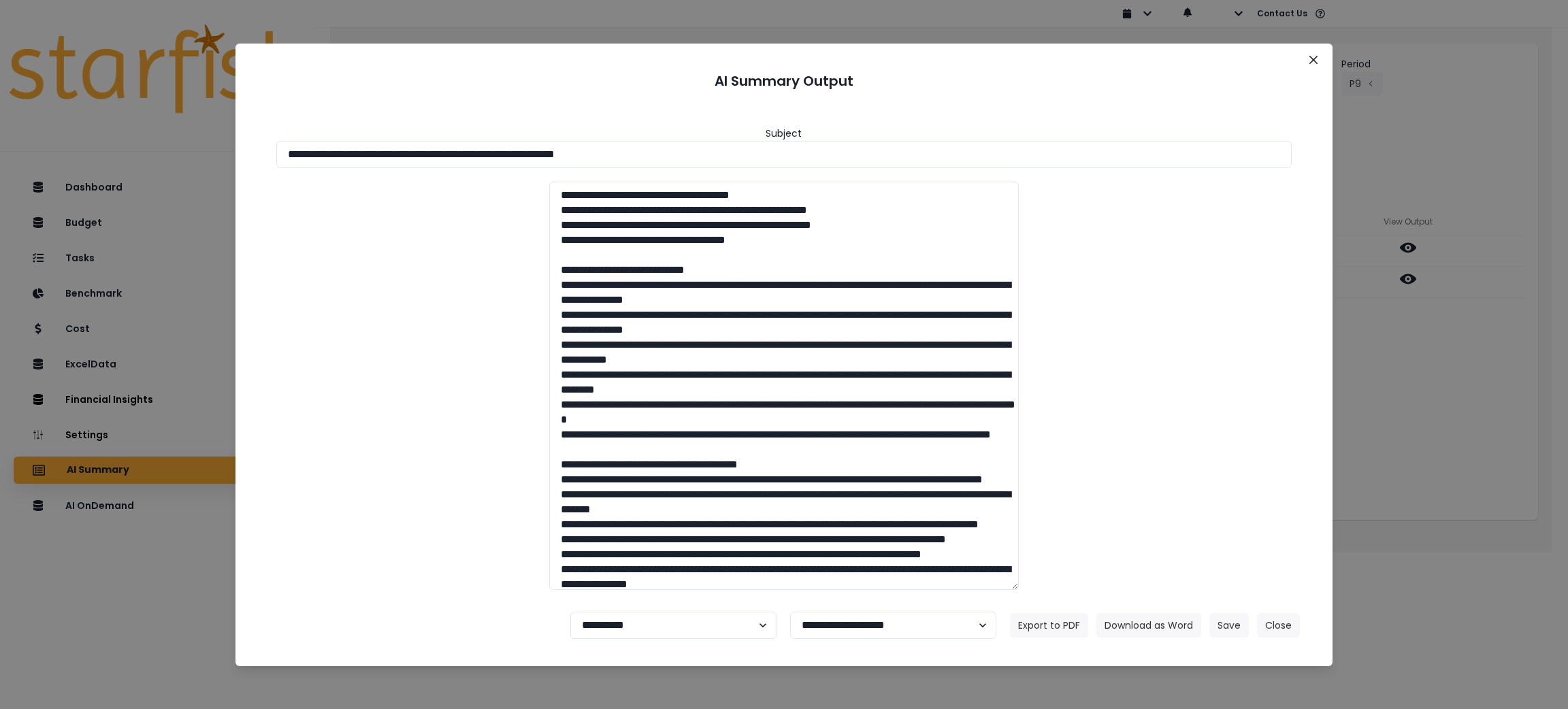
drag, startPoint x: 698, startPoint y: 145, endPoint x: 26, endPoint y: 146, distance: 672.0
click at [26, 146] on div "**********" at bounding box center [784, 354] width 1568 height 709
click at [1172, 614] on button "Download as Word" at bounding box center [1149, 625] width 105 height 24
